Goal: Check status: Check status

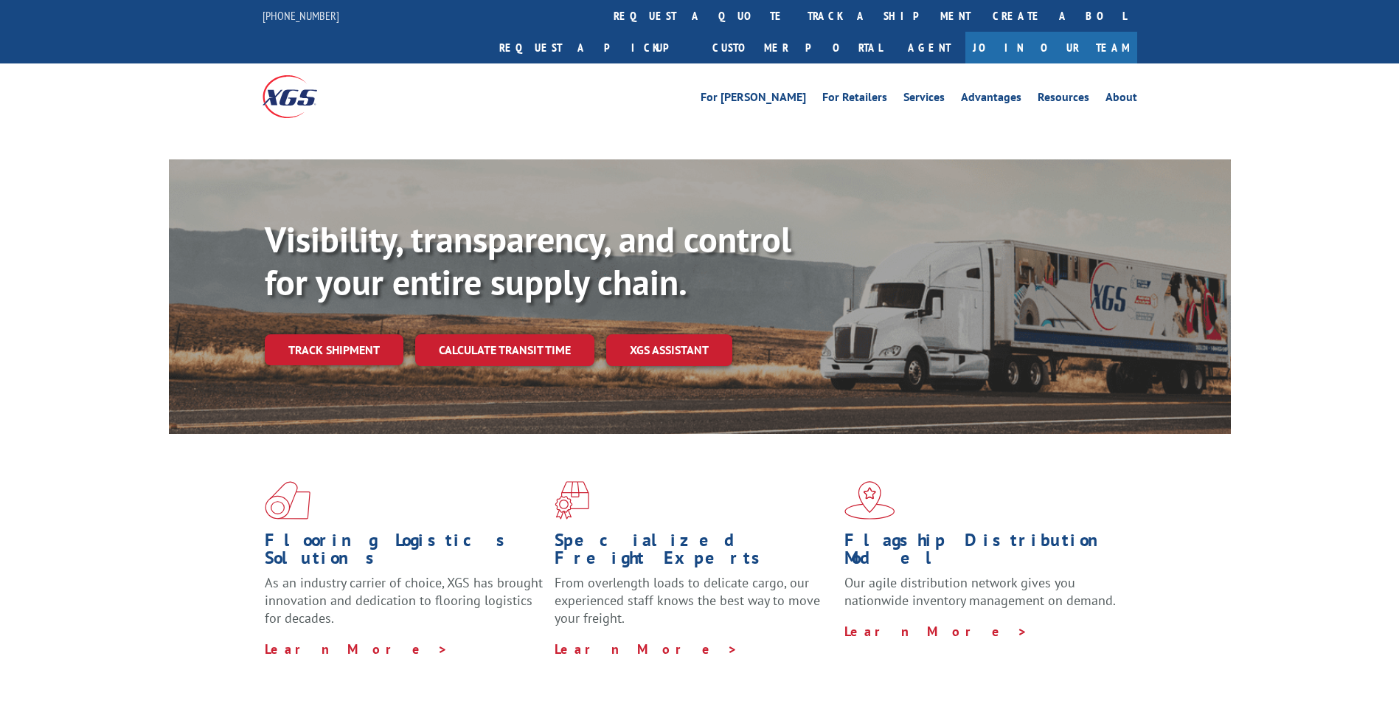
click at [307, 294] on div "Visibility, transparency, and control for your entire supply chain. Track shipm…" at bounding box center [748, 321] width 966 height 206
click at [311, 334] on link "Track shipment" at bounding box center [334, 349] width 139 height 31
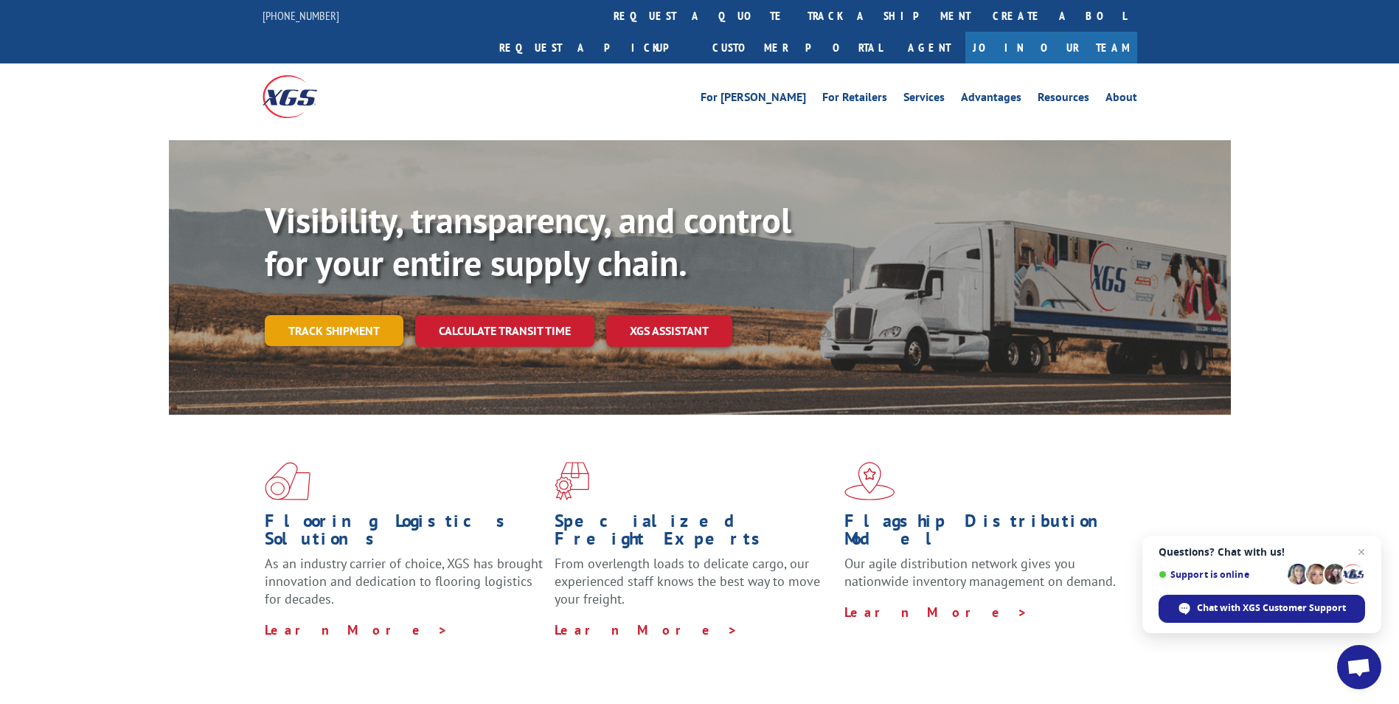
click at [352, 315] on link "Track shipment" at bounding box center [334, 330] width 139 height 31
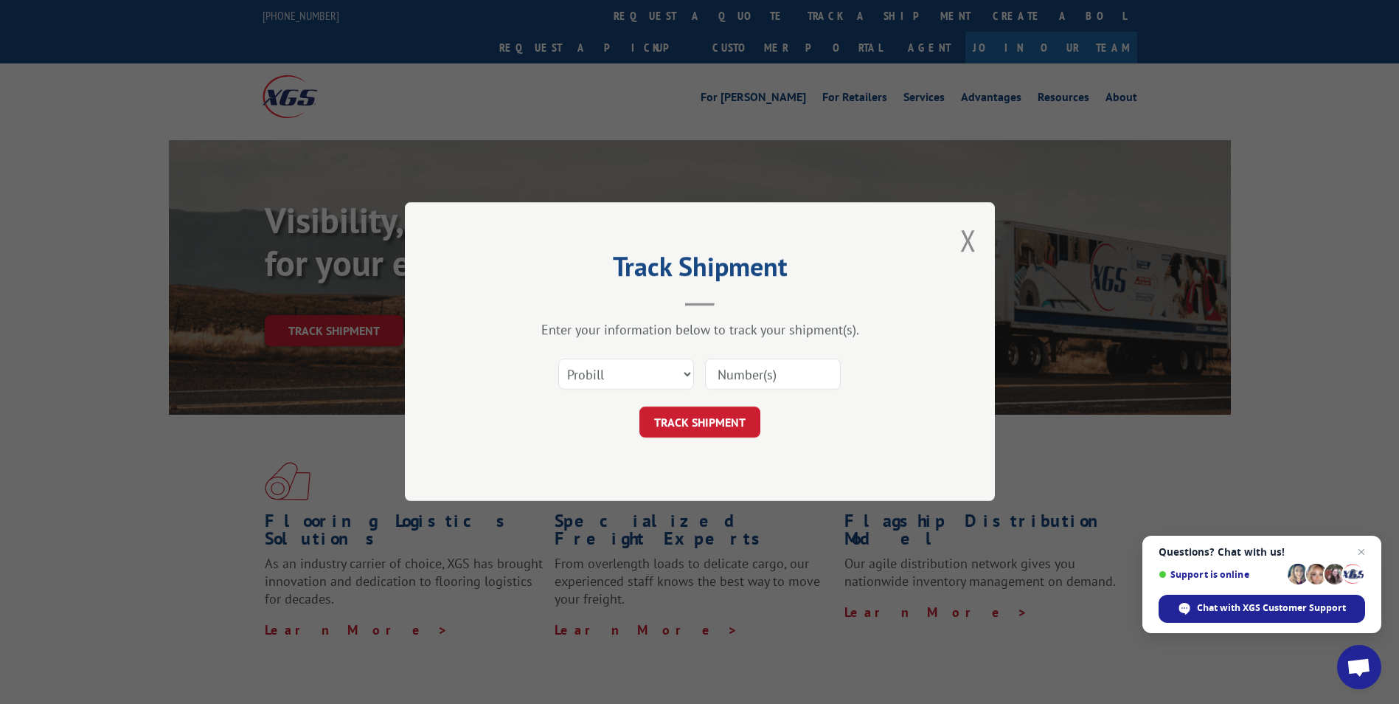
click at [738, 381] on input at bounding box center [773, 374] width 136 height 31
type input "17667485"
click at [696, 430] on button "TRACK SHIPMENT" at bounding box center [700, 422] width 121 height 31
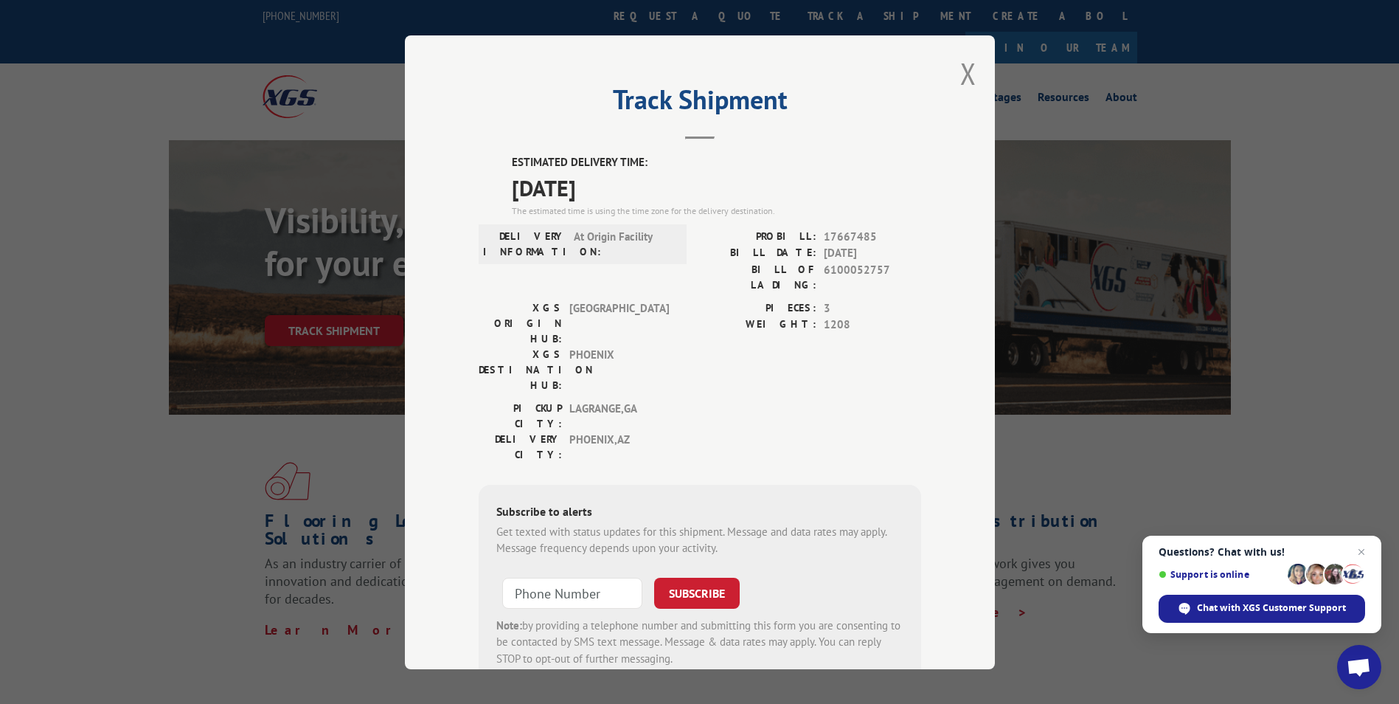
drag, startPoint x: 956, startPoint y: 73, endPoint x: 1115, endPoint y: 41, distance: 161.9
click at [960, 73] on button "Close modal" at bounding box center [968, 73] width 16 height 39
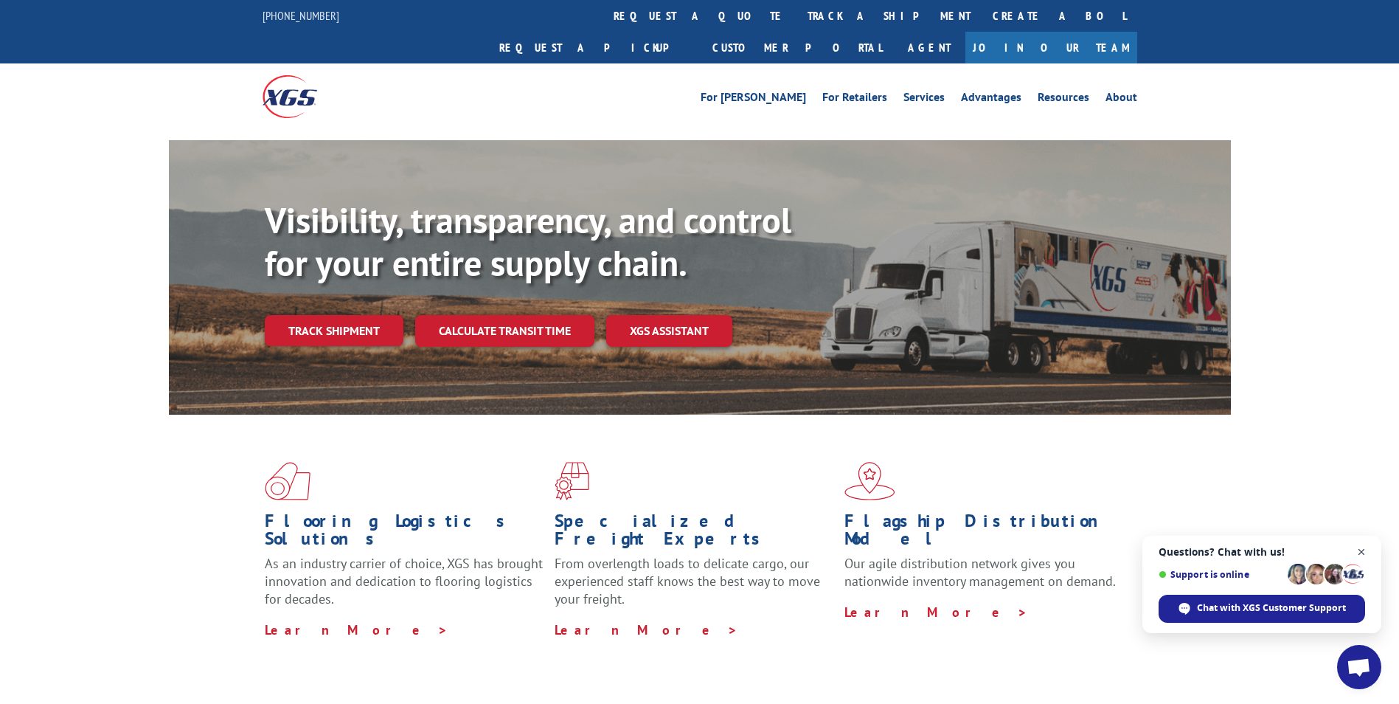
click at [1357, 555] on span "Close chat" at bounding box center [1362, 552] width 18 height 18
